Goal: Information Seeking & Learning: Learn about a topic

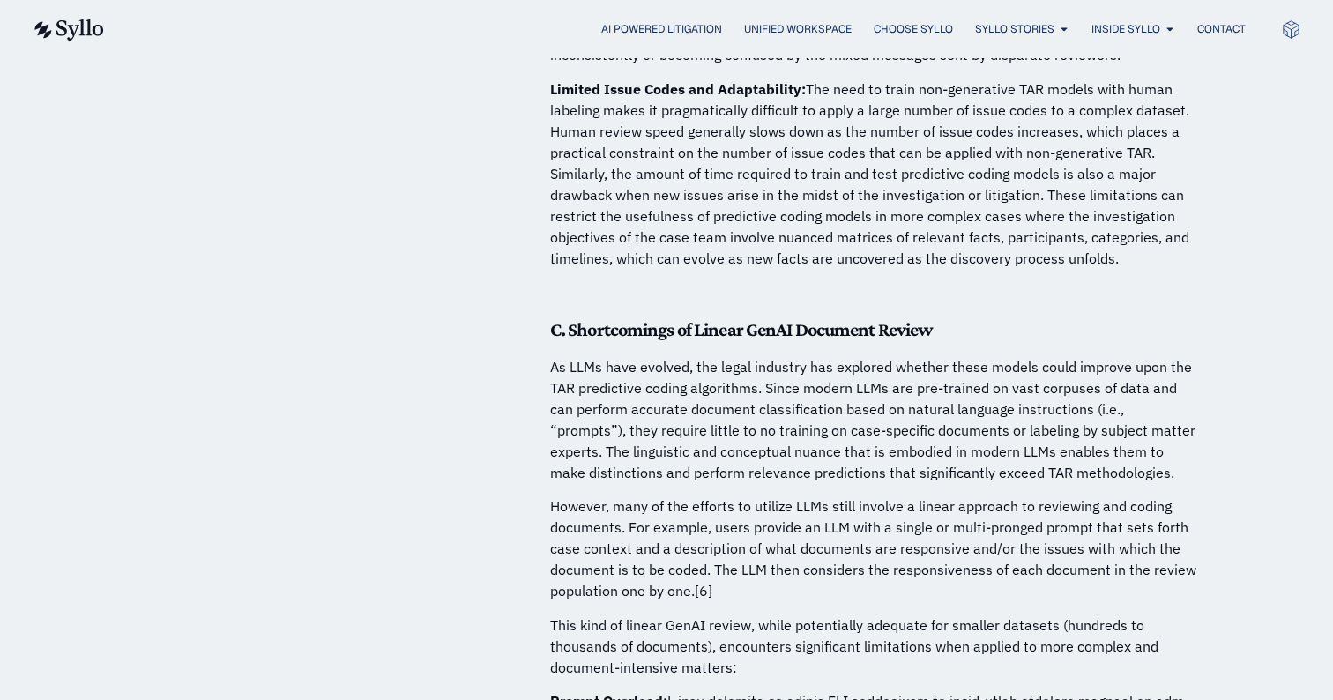
scroll to position [2635, 0]
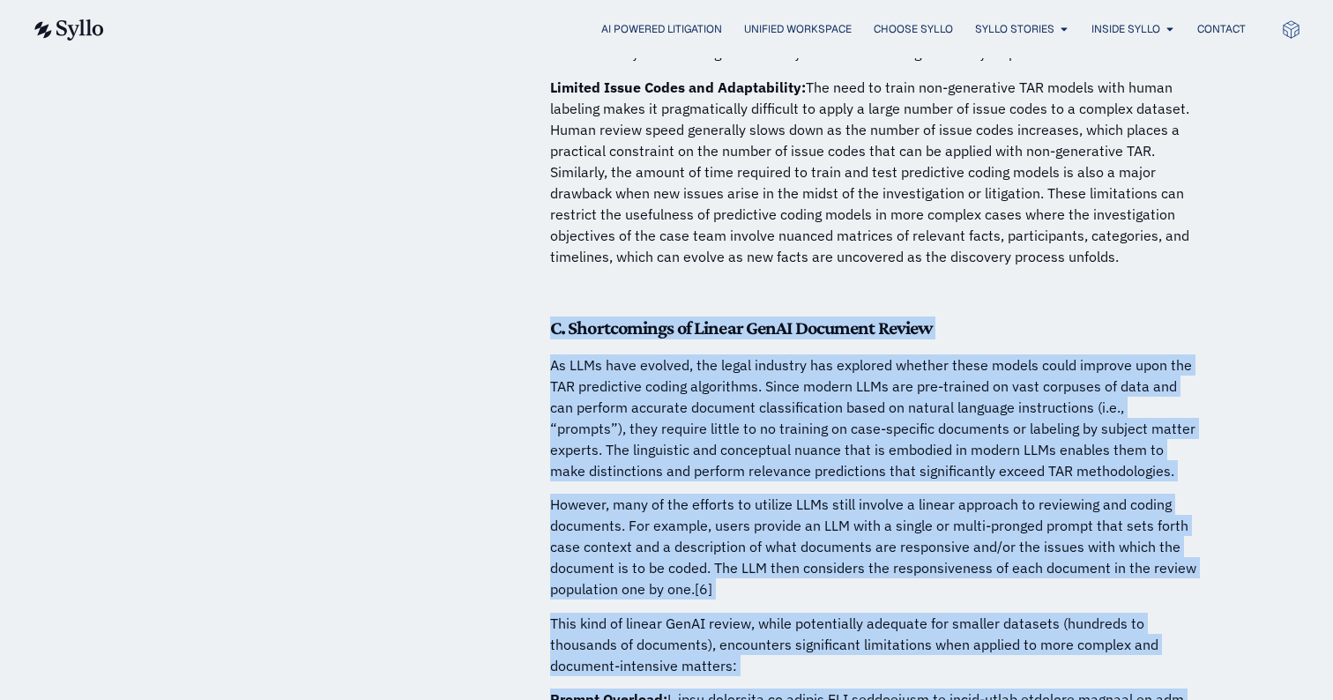
drag, startPoint x: 550, startPoint y: 65, endPoint x: 776, endPoint y: 543, distance: 528.6
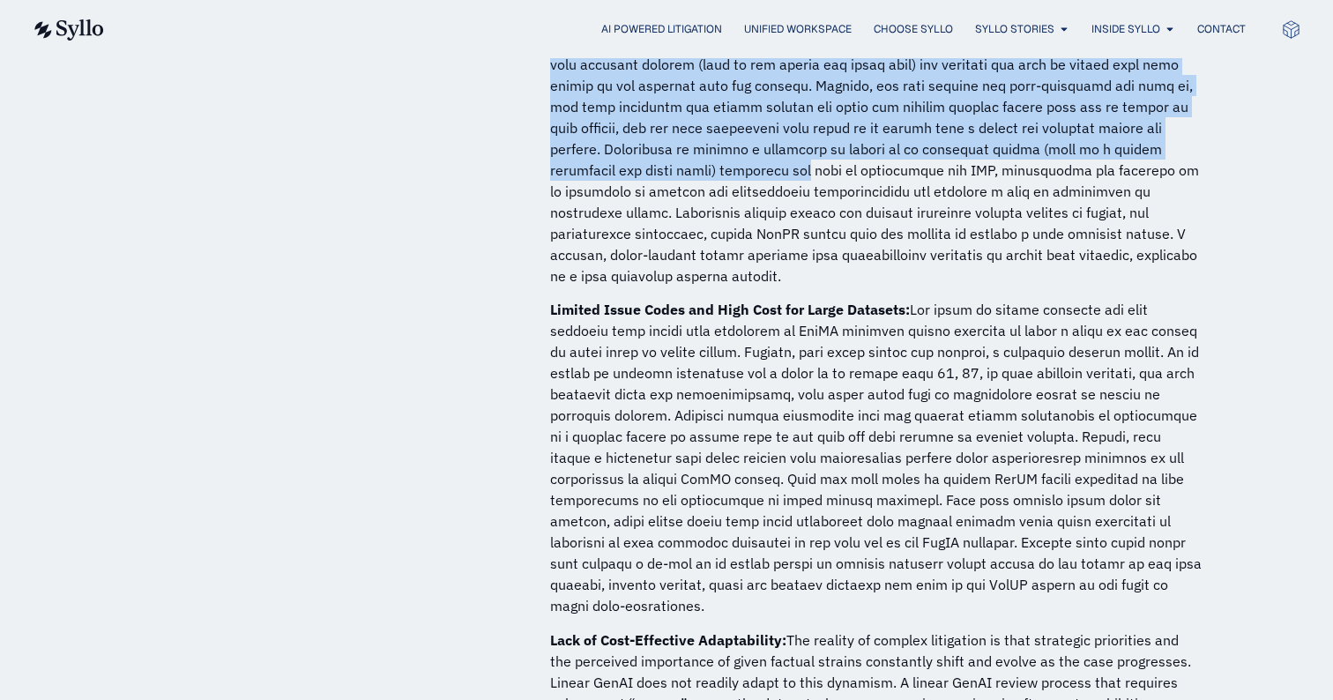
scroll to position [3346, 0]
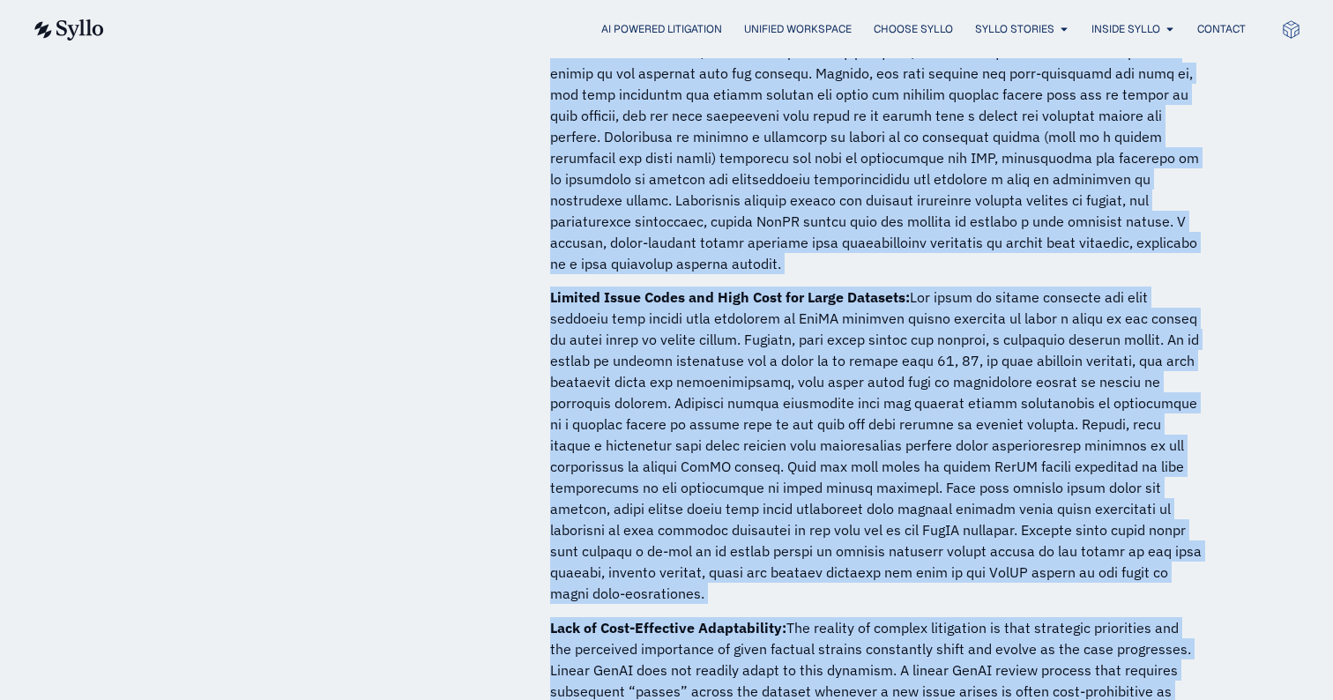
copy div "C. Shortcomings of Linear GenAI Document Review As LLMs have evolved, the legal…"
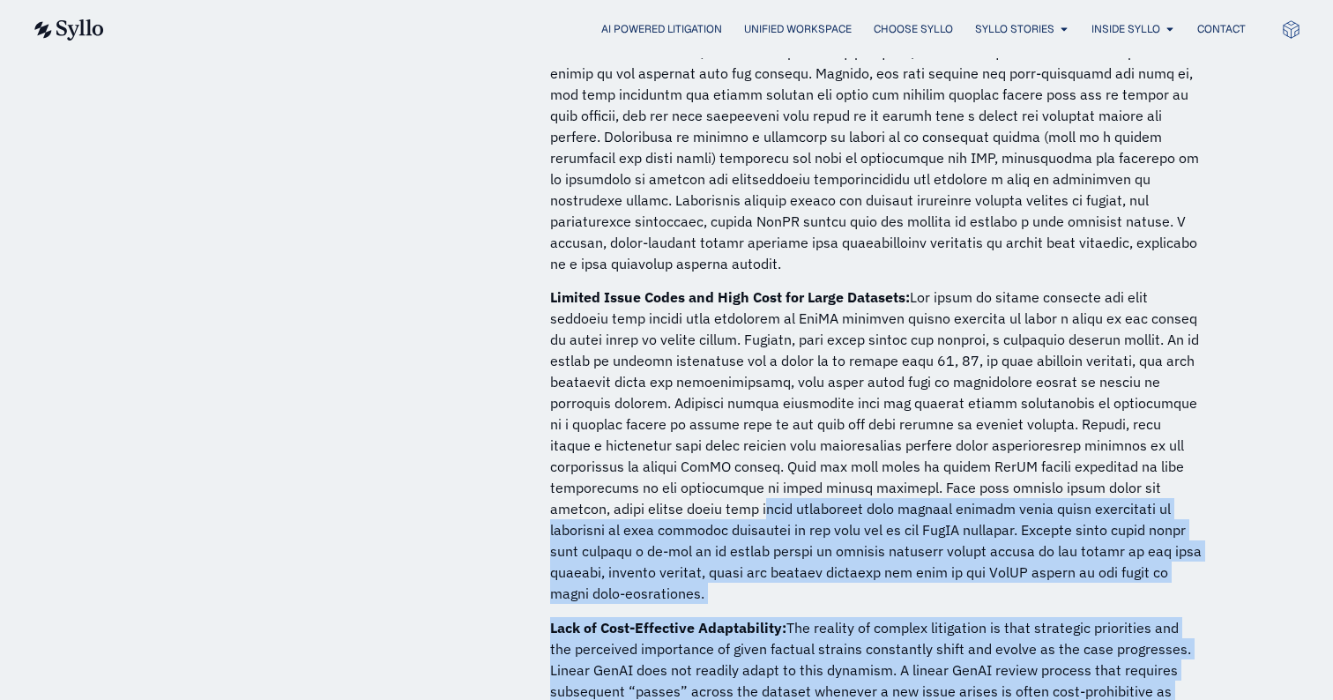
drag, startPoint x: 821, startPoint y: 387, endPoint x: 549, endPoint y: 148, distance: 361.8
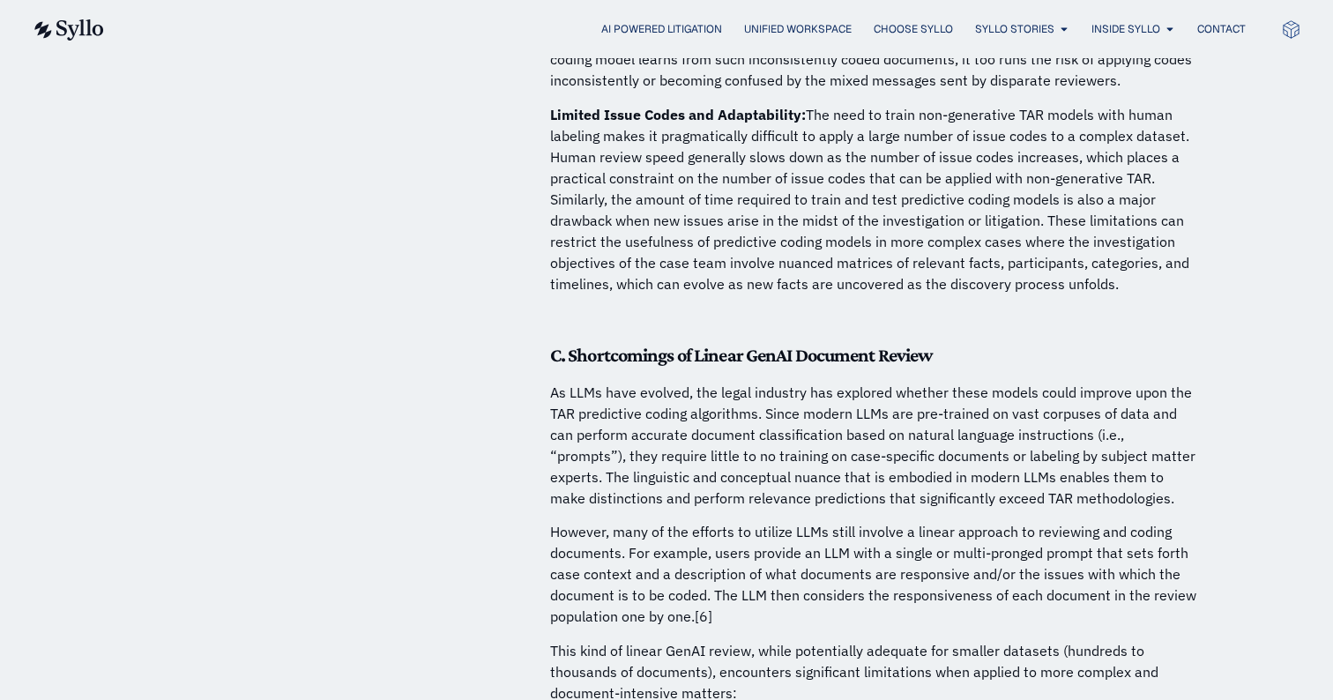
scroll to position [2556, 0]
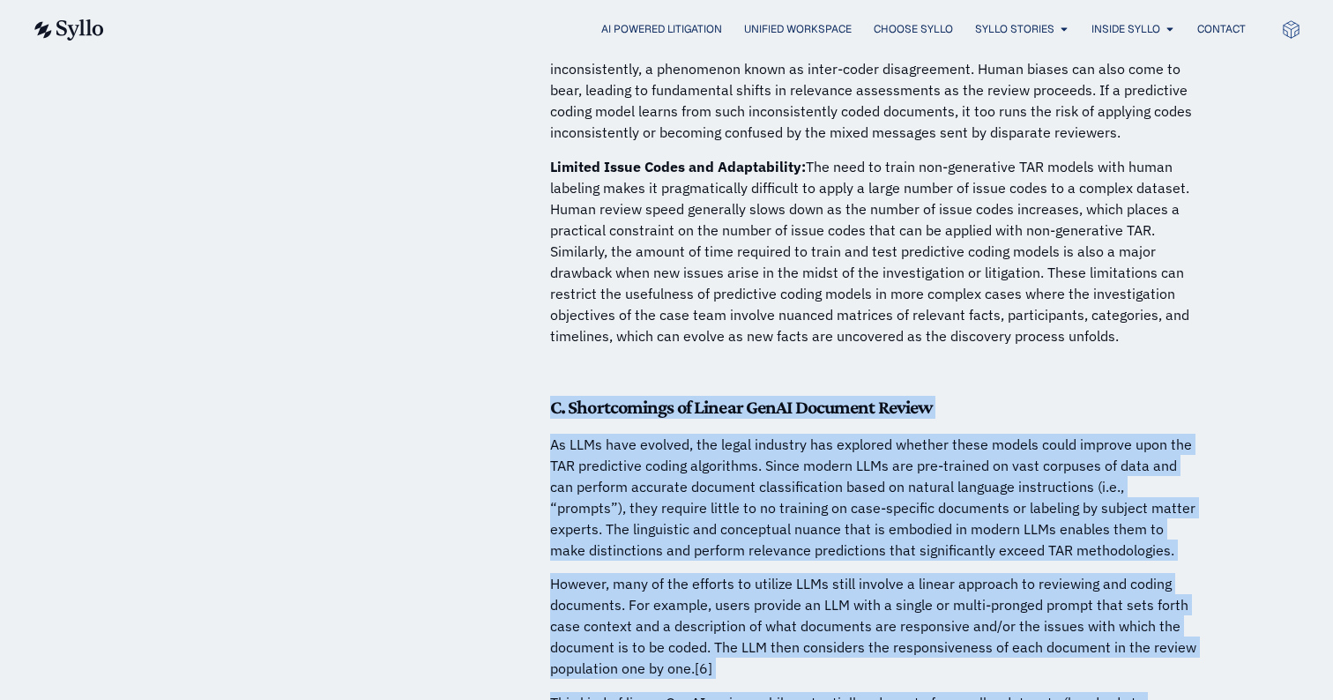
drag, startPoint x: 544, startPoint y: 135, endPoint x: 636, endPoint y: 444, distance: 322.8
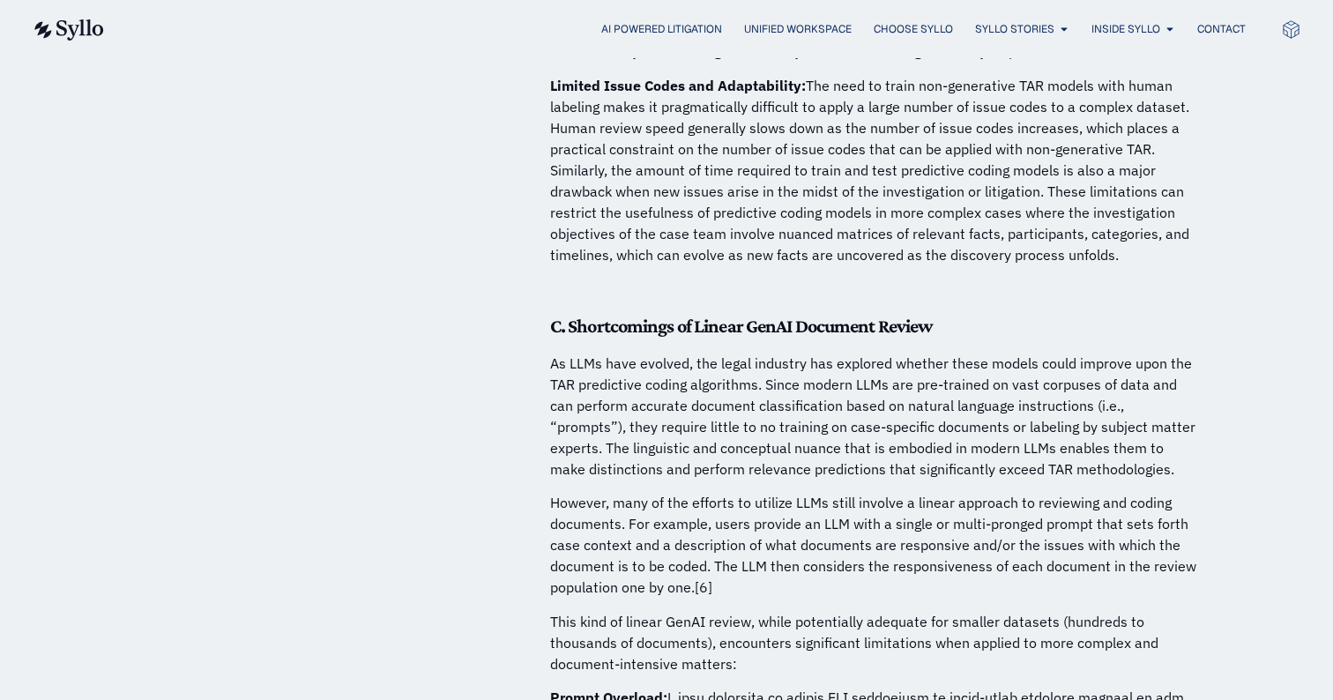
scroll to position [2609, 0]
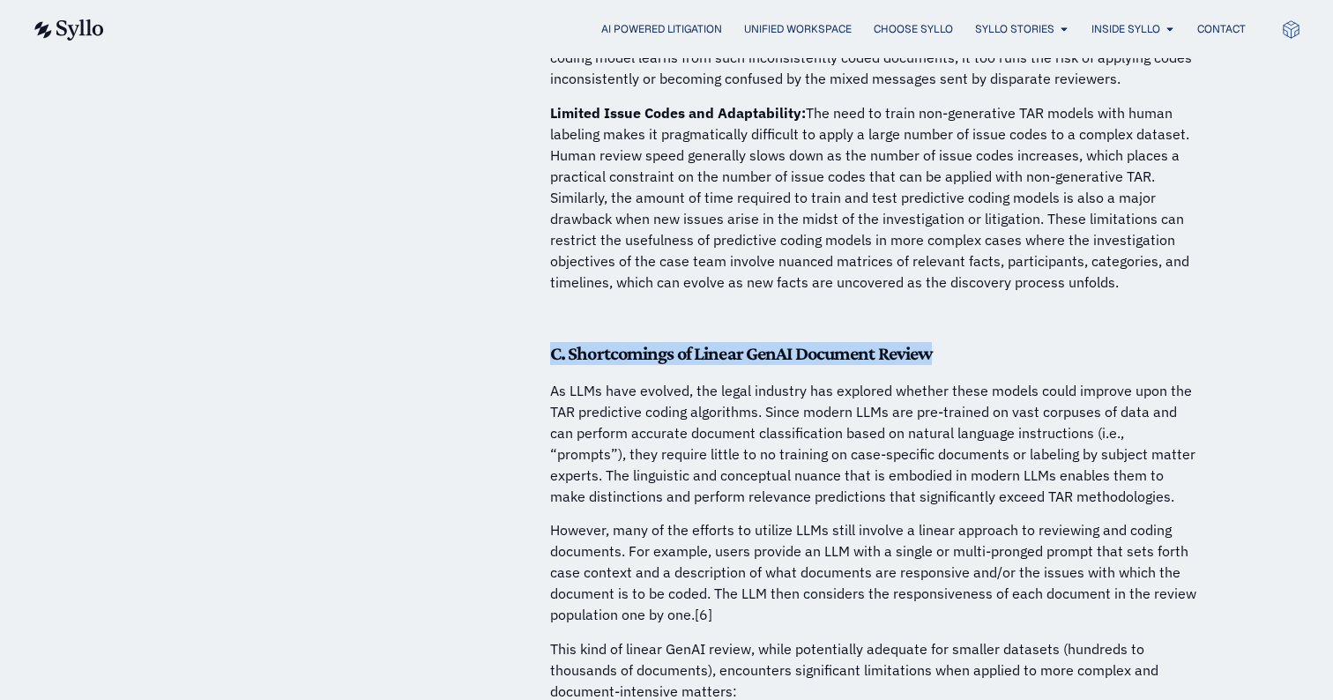
drag, startPoint x: 958, startPoint y: 93, endPoint x: 483, endPoint y: 94, distance: 474.4
copy strong "C. Shortcomings of Linear GenAI Document Review"
